Goal: Task Accomplishment & Management: Manage account settings

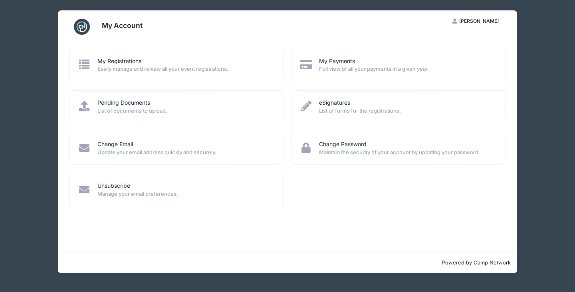
click at [255, 68] on span "Easily manage and review all your event registrations." at bounding box center [186, 69] width 176 height 8
click at [114, 63] on link "My Registrations" at bounding box center [120, 61] width 44 height 8
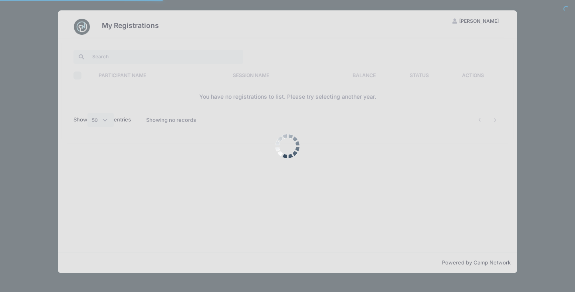
select select "50"
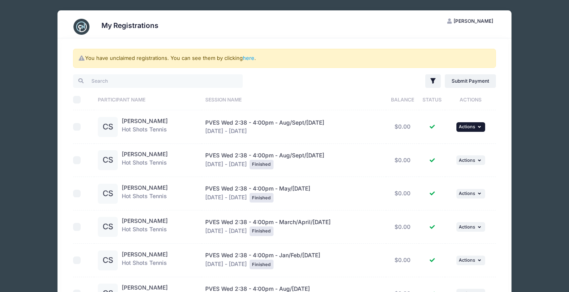
click at [479, 126] on icon "button" at bounding box center [480, 127] width 5 height 4
click at [455, 145] on link "View Registration" at bounding box center [446, 144] width 72 height 15
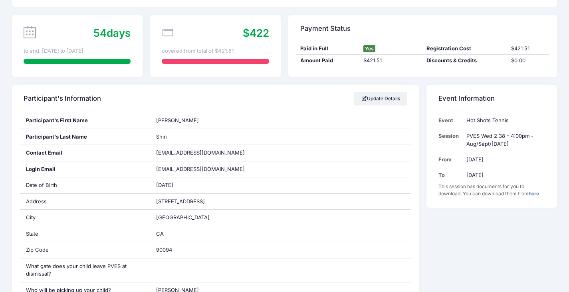
scroll to position [54, 0]
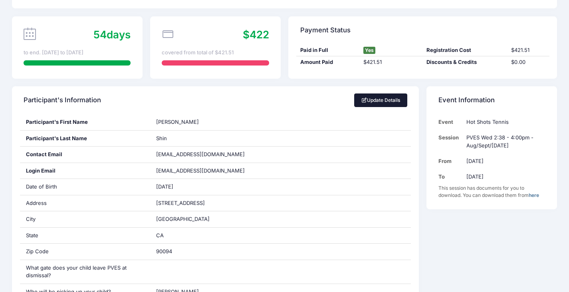
click at [375, 98] on link "Update Details" at bounding box center [380, 101] width 53 height 14
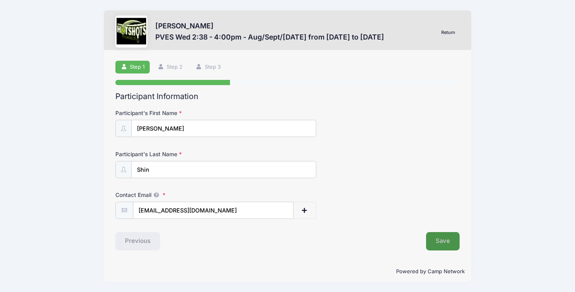
click at [449, 239] on button "Save" at bounding box center [443, 241] width 34 height 18
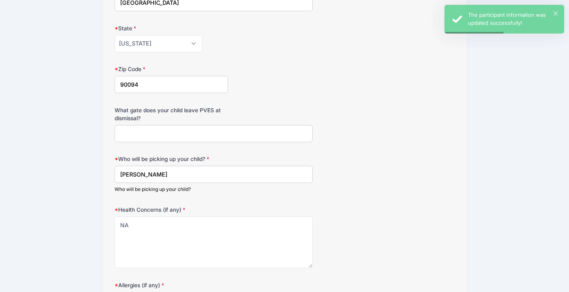
scroll to position [208, 0]
click at [225, 132] on input "What gate does your child leave PVES at dismissal?" at bounding box center [214, 133] width 199 height 17
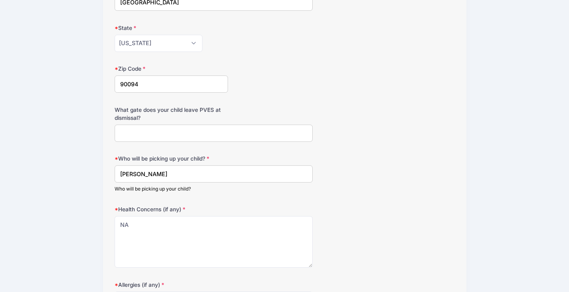
click at [225, 132] on input "What gate does your child leave PVES at dismissal?" at bounding box center [214, 133] width 199 height 17
type input "Main gate"
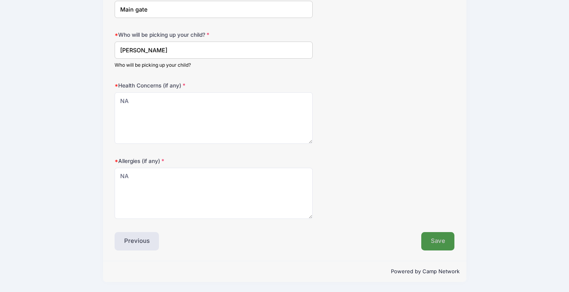
click at [443, 235] on button "Save" at bounding box center [439, 241] width 34 height 18
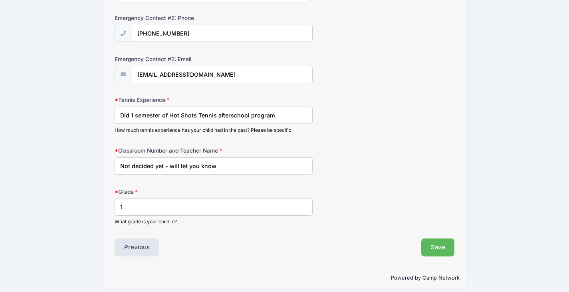
scroll to position [382, 0]
click at [211, 163] on input "Not decided yet - will let you know" at bounding box center [214, 165] width 199 height 17
type input "Room 17, [PERSON_NAME]"
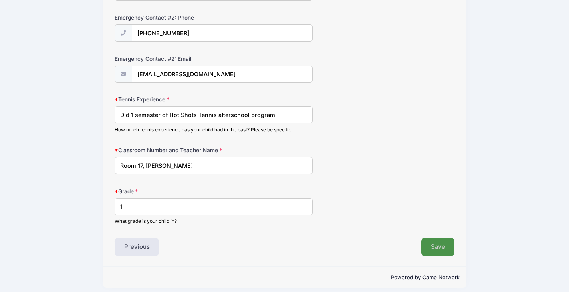
click at [440, 251] on button "Save" at bounding box center [439, 247] width 34 height 18
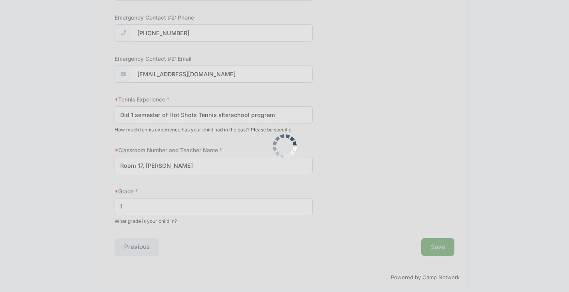
scroll to position [0, 0]
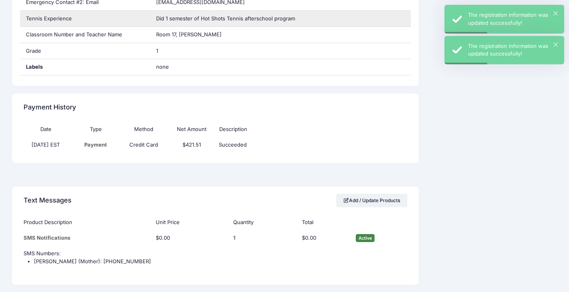
scroll to position [538, 0]
